Goal: Task Accomplishment & Management: Complete application form

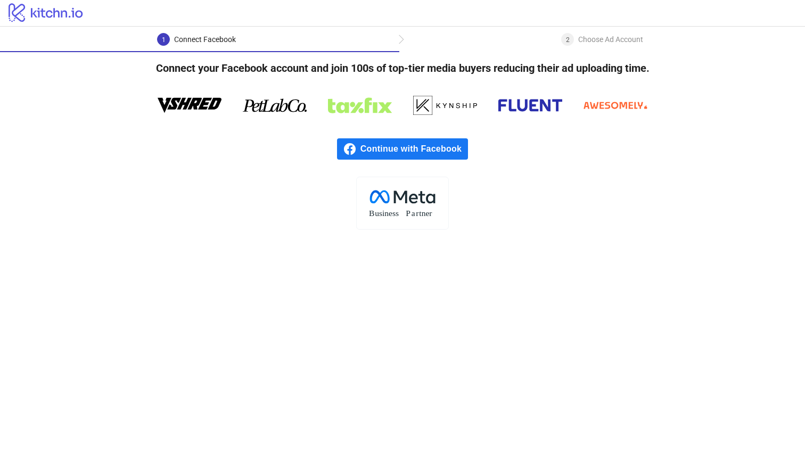
click at [421, 148] on span "Continue with Facebook" at bounding box center [414, 148] width 108 height 21
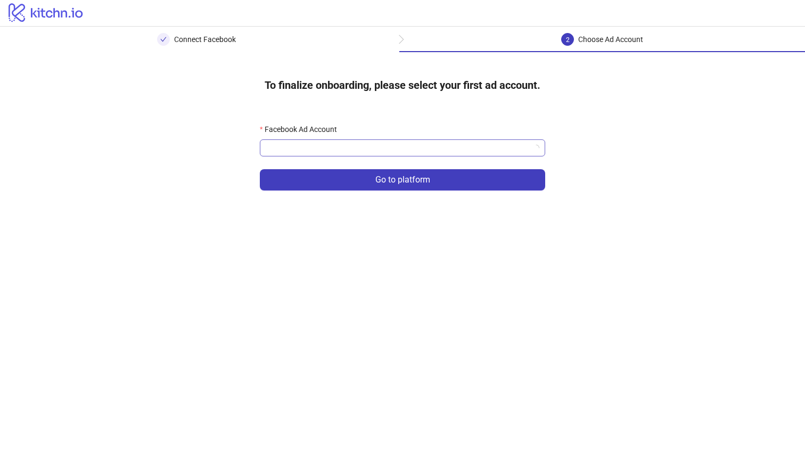
click at [452, 150] on input "Facebook Ad Account" at bounding box center [397, 148] width 263 height 16
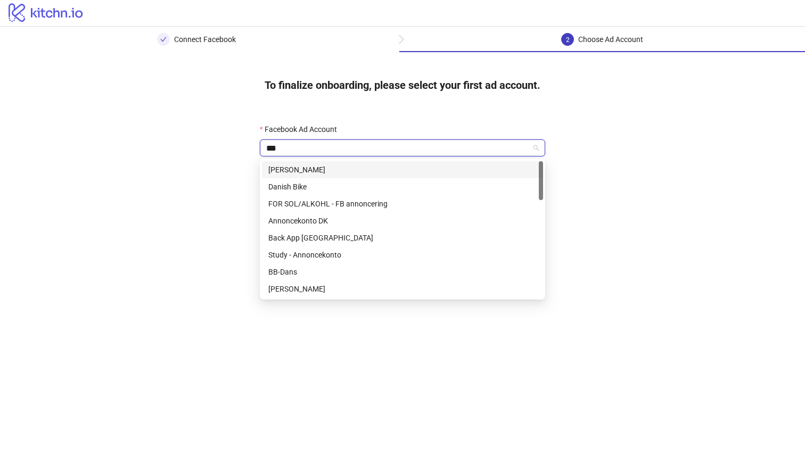
type input "****"
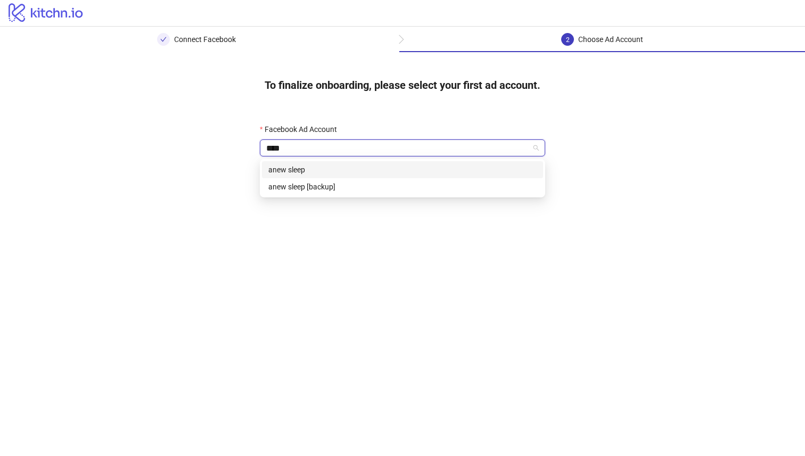
click at [360, 172] on div "anew sleep" at bounding box center [402, 170] width 268 height 12
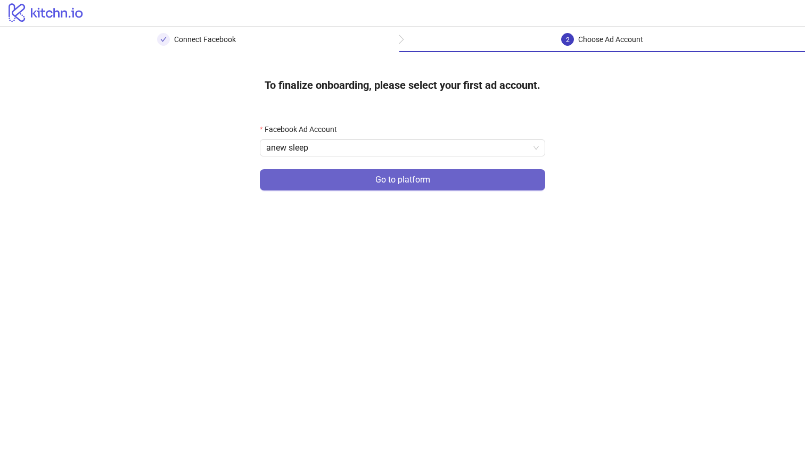
click at [480, 179] on button "Go to platform" at bounding box center [402, 179] width 285 height 21
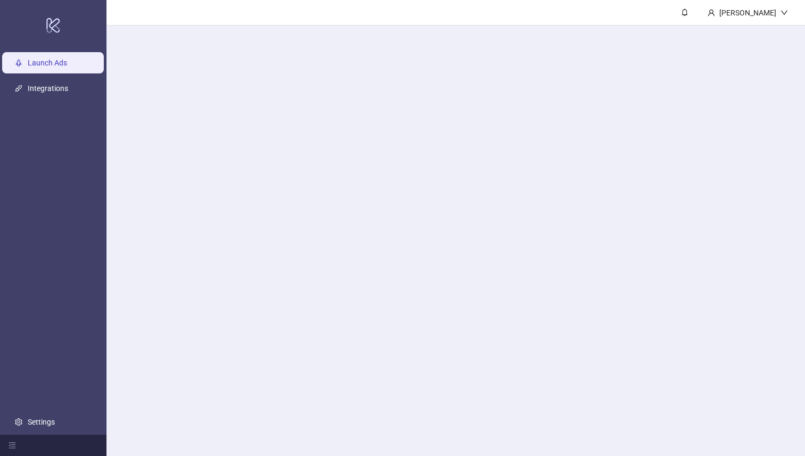
click at [462, 157] on main "[PERSON_NAME]" at bounding box center [455, 228] width 698 height 456
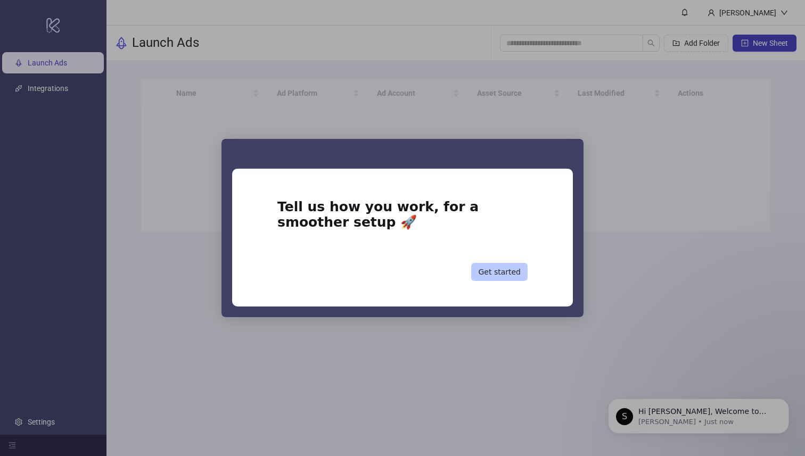
click at [505, 276] on button "Get started" at bounding box center [499, 272] width 56 height 18
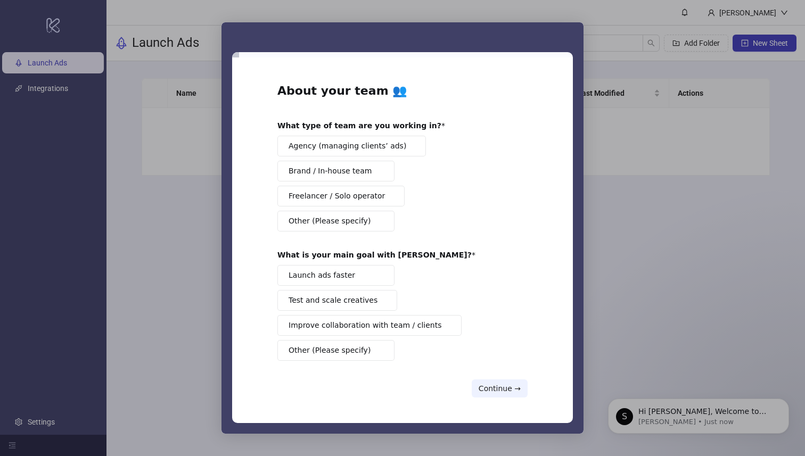
click at [384, 148] on span "Agency (managing clients’ ads)" at bounding box center [347, 146] width 118 height 11
click at [372, 279] on button "Launch ads faster" at bounding box center [335, 275] width 117 height 21
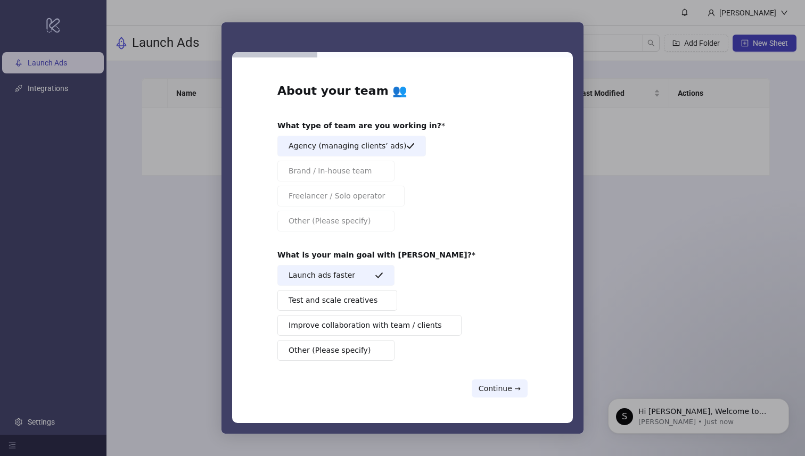
click at [502, 402] on div "About your team 👥 What type of team are you working in? Agency (managing client…" at bounding box center [402, 240] width 341 height 366
drag, startPoint x: 506, startPoint y: 394, endPoint x: 480, endPoint y: 398, distance: 25.8
click at [480, 398] on div "About your team 👥 What type of team are you working in? Agency (managing client…" at bounding box center [402, 240] width 341 height 366
click at [492, 387] on button "Continue →" at bounding box center [500, 388] width 56 height 18
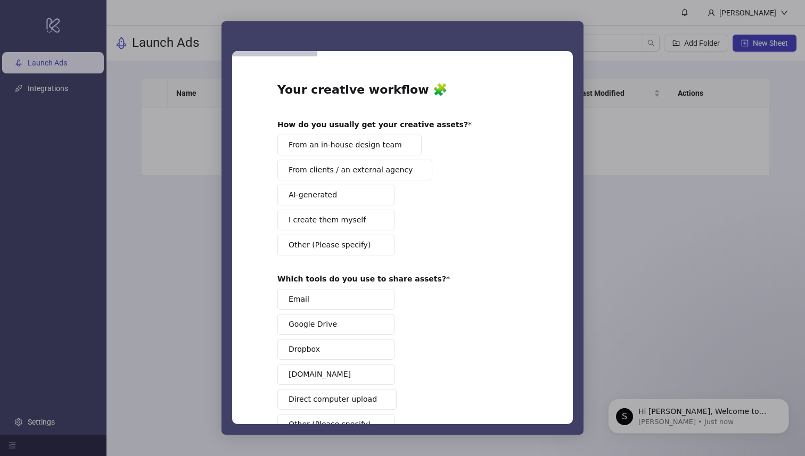
click at [346, 143] on span "From an in-house design team" at bounding box center [344, 144] width 113 height 11
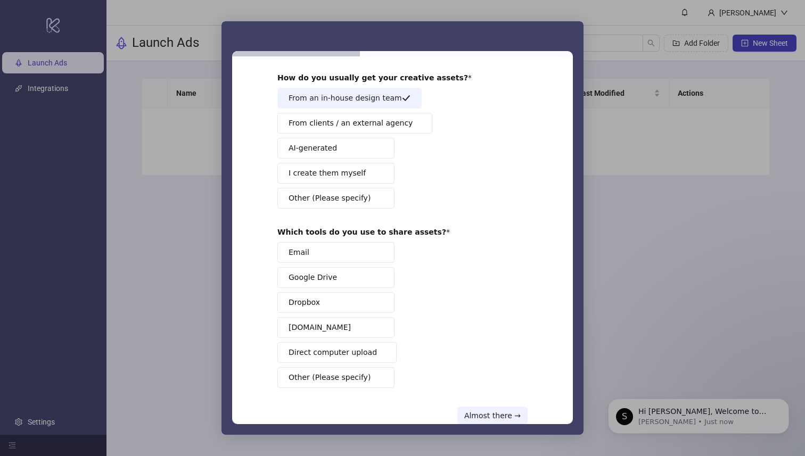
scroll to position [73, 0]
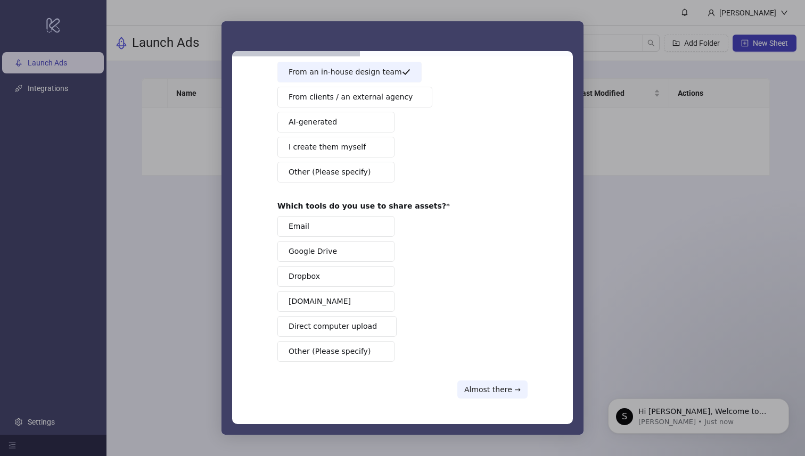
click at [326, 296] on button "[DOMAIN_NAME]" at bounding box center [335, 301] width 117 height 21
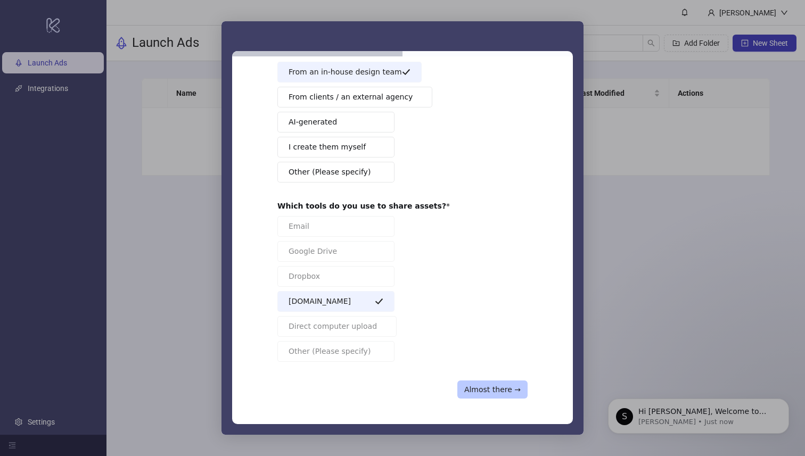
click at [499, 386] on button "Almost there →" at bounding box center [492, 390] width 70 height 18
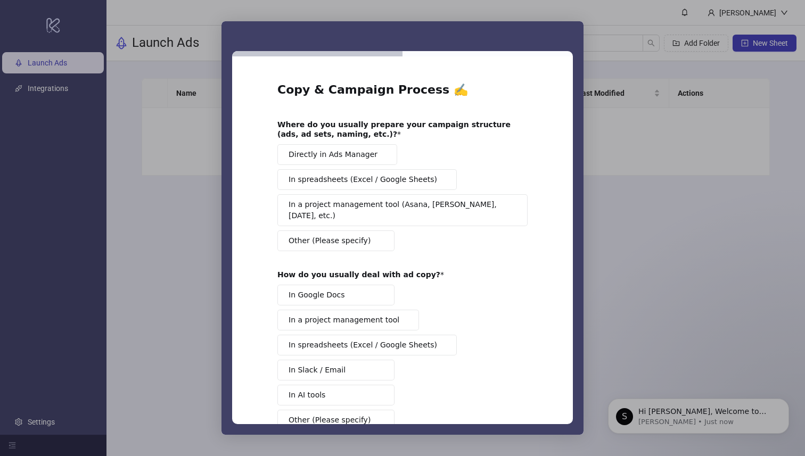
click at [349, 144] on button "Directly in Ads Manager" at bounding box center [337, 154] width 120 height 21
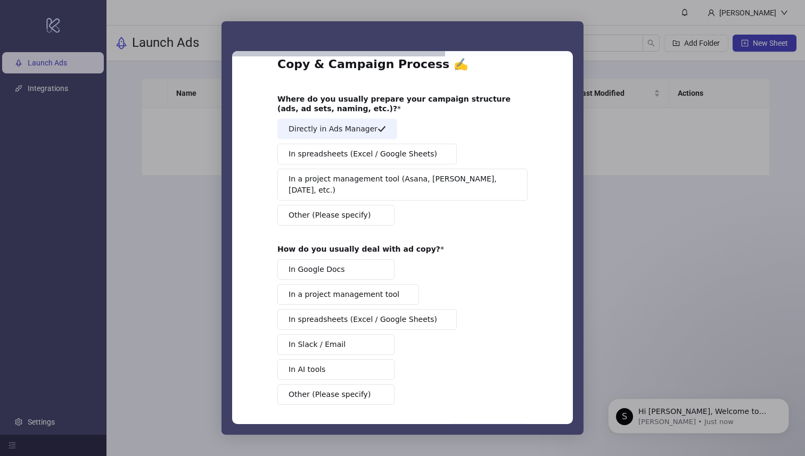
scroll to position [57, 0]
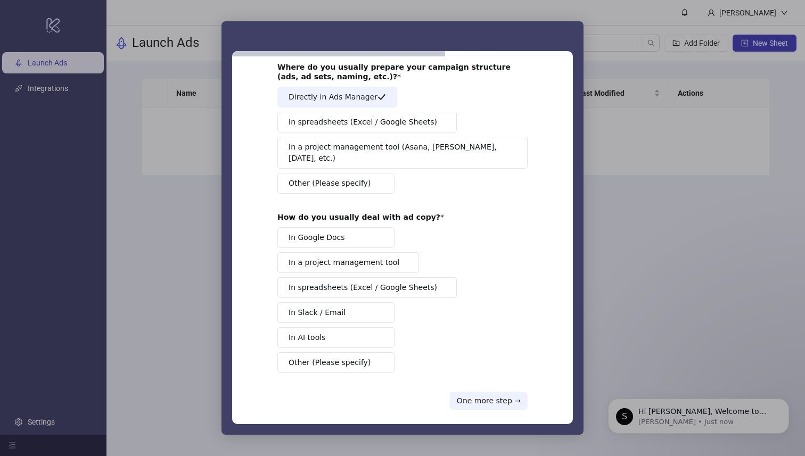
click at [368, 257] on span "In a project management tool" at bounding box center [343, 262] width 111 height 11
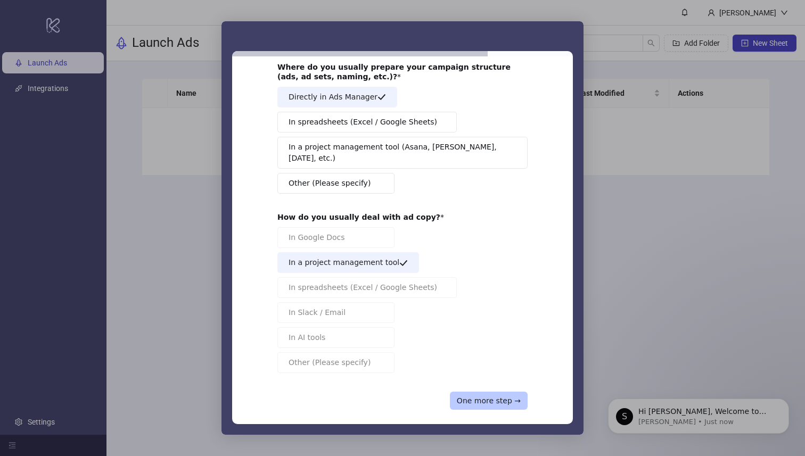
click at [492, 394] on button "One more step →" at bounding box center [489, 401] width 78 height 18
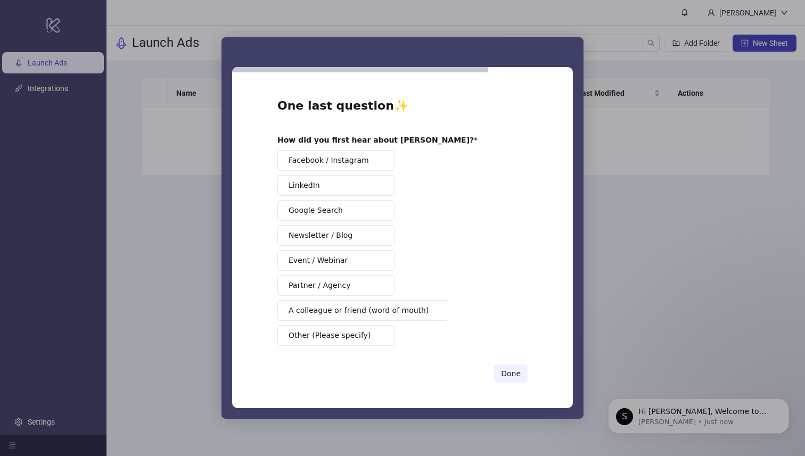
scroll to position [0, 0]
click at [344, 287] on span "Partner / Agency" at bounding box center [319, 285] width 62 height 11
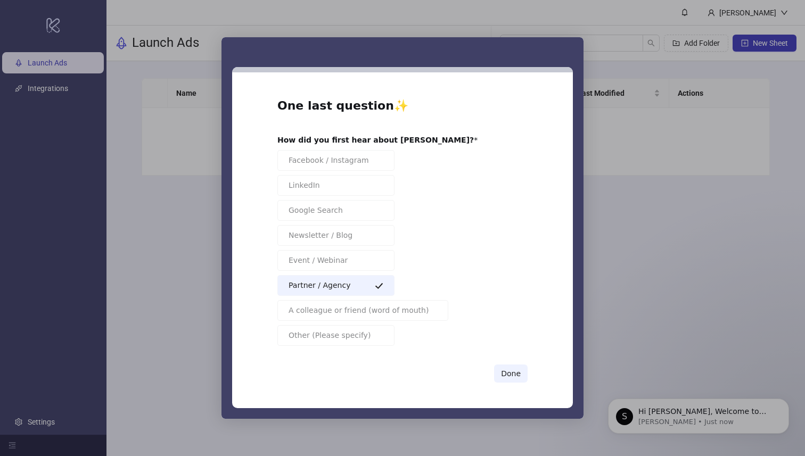
click at [335, 283] on span "Partner / Agency" at bounding box center [319, 285] width 62 height 11
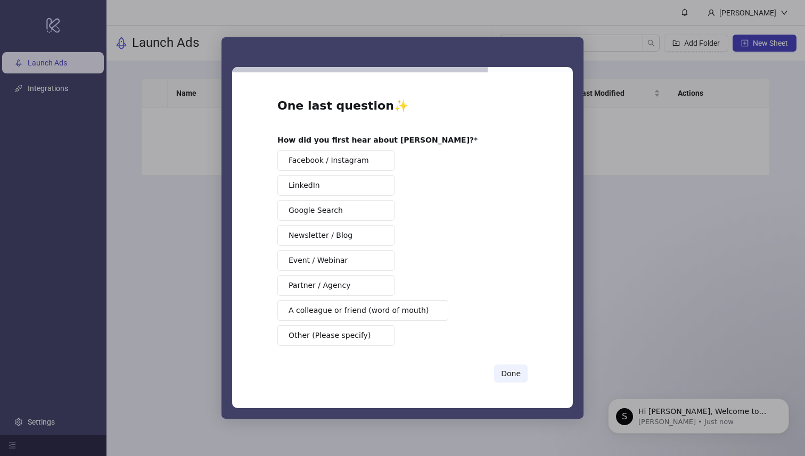
click at [340, 265] on span "Event / Webinar" at bounding box center [317, 260] width 59 height 11
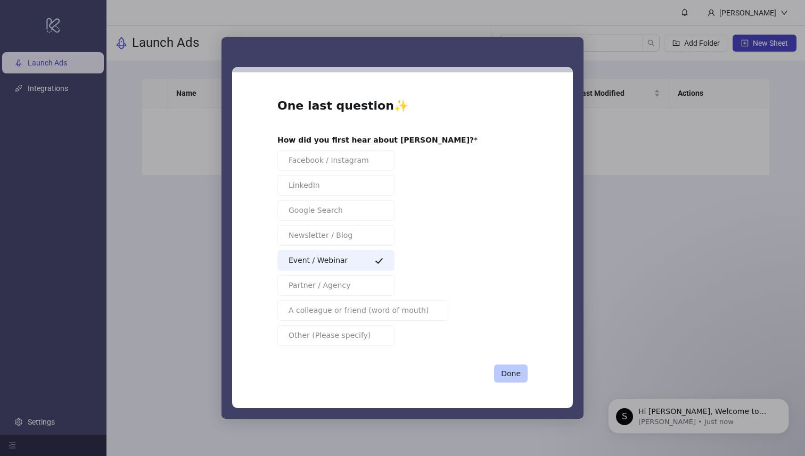
click at [514, 374] on button "Done" at bounding box center [511, 374] width 34 height 18
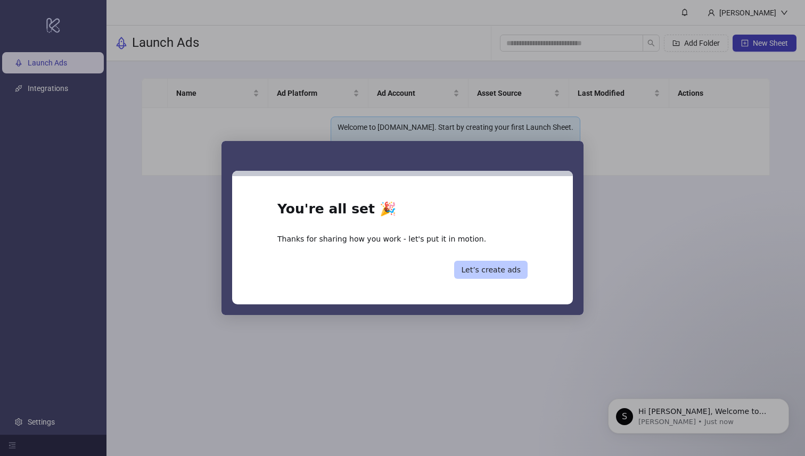
click at [501, 275] on button "Let’s create ads" at bounding box center [490, 270] width 73 height 18
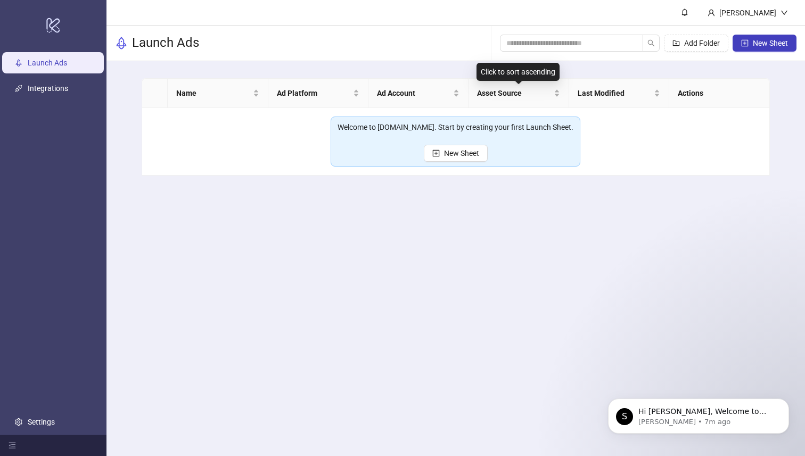
click at [418, 290] on main "[PERSON_NAME] Launch Ads Add Folder New Sheet Name Ad Platform Ad Account Asset…" at bounding box center [455, 228] width 698 height 456
